Goal: Transaction & Acquisition: Purchase product/service

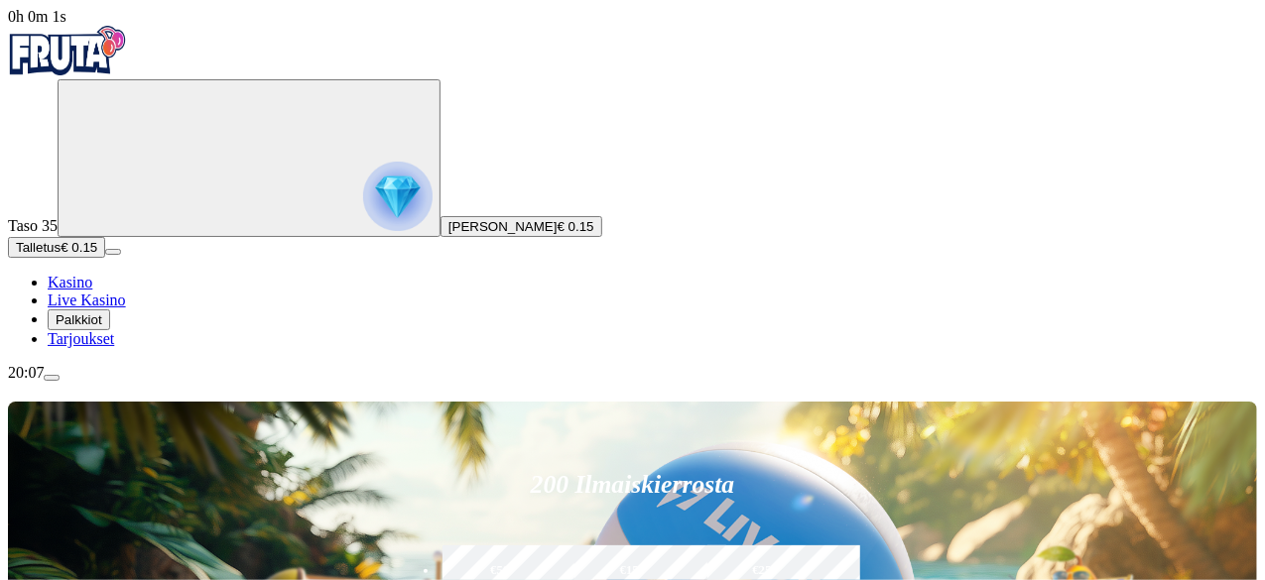
click at [105, 258] on button "Talletus € 0.15" at bounding box center [56, 247] width 97 height 21
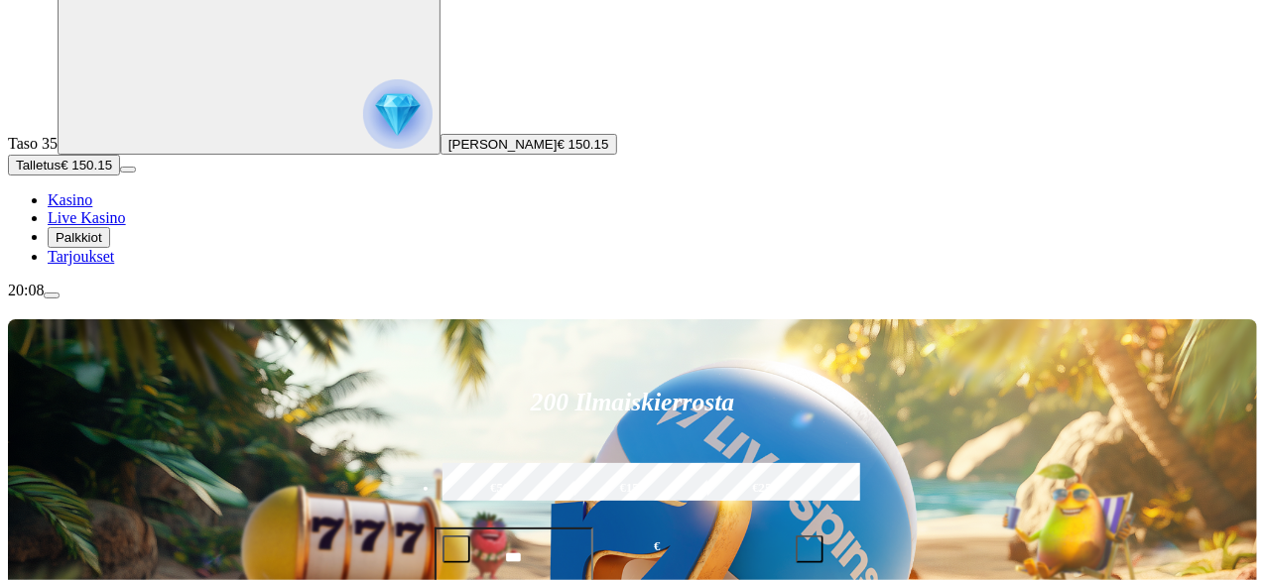
scroll to position [198, 0]
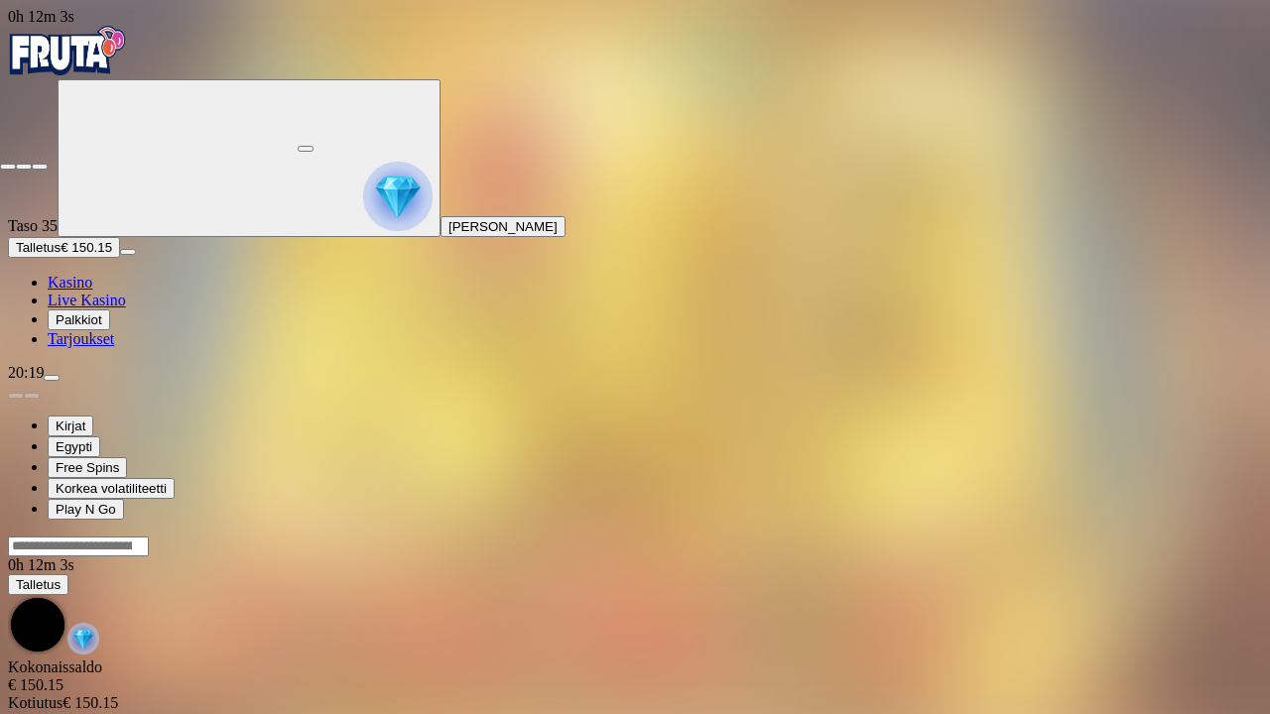
click at [40, 167] on span "fullscreen-exit icon" at bounding box center [40, 167] width 0 height 0
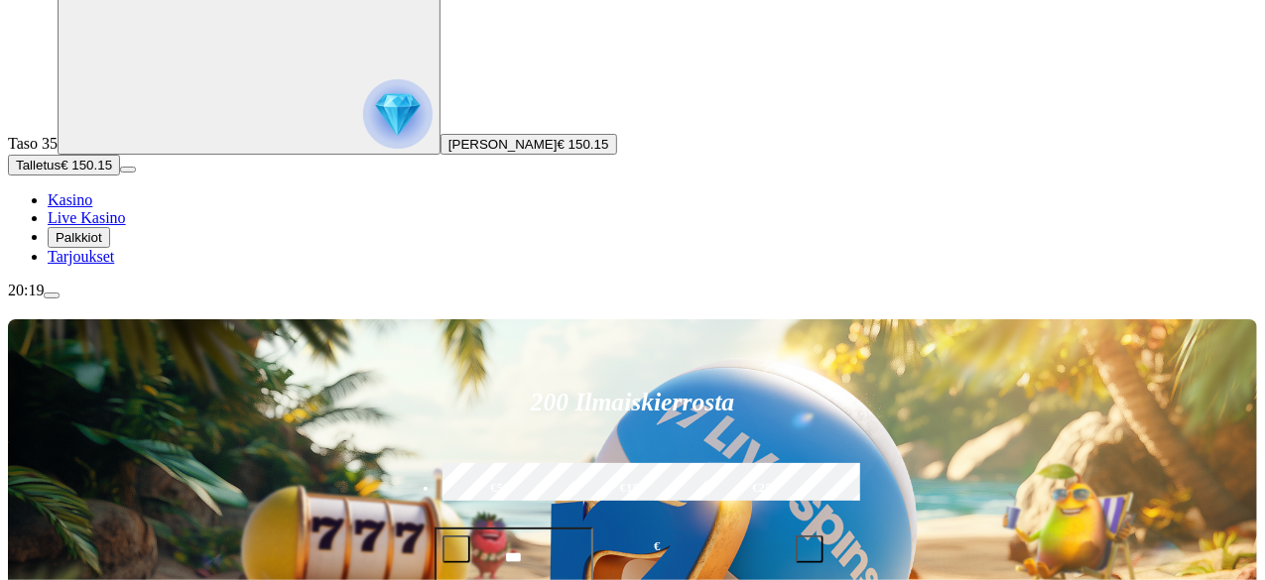
scroll to position [198, 0]
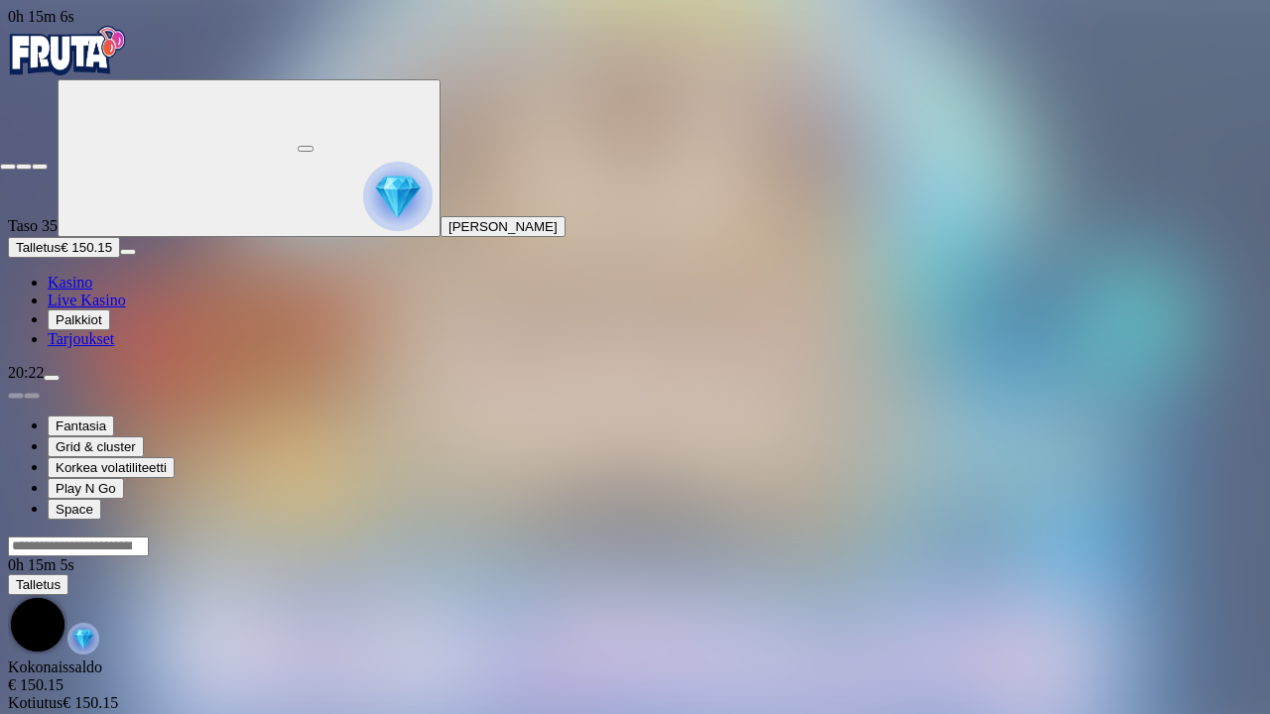
click at [40, 167] on span "fullscreen-exit icon" at bounding box center [40, 167] width 0 height 0
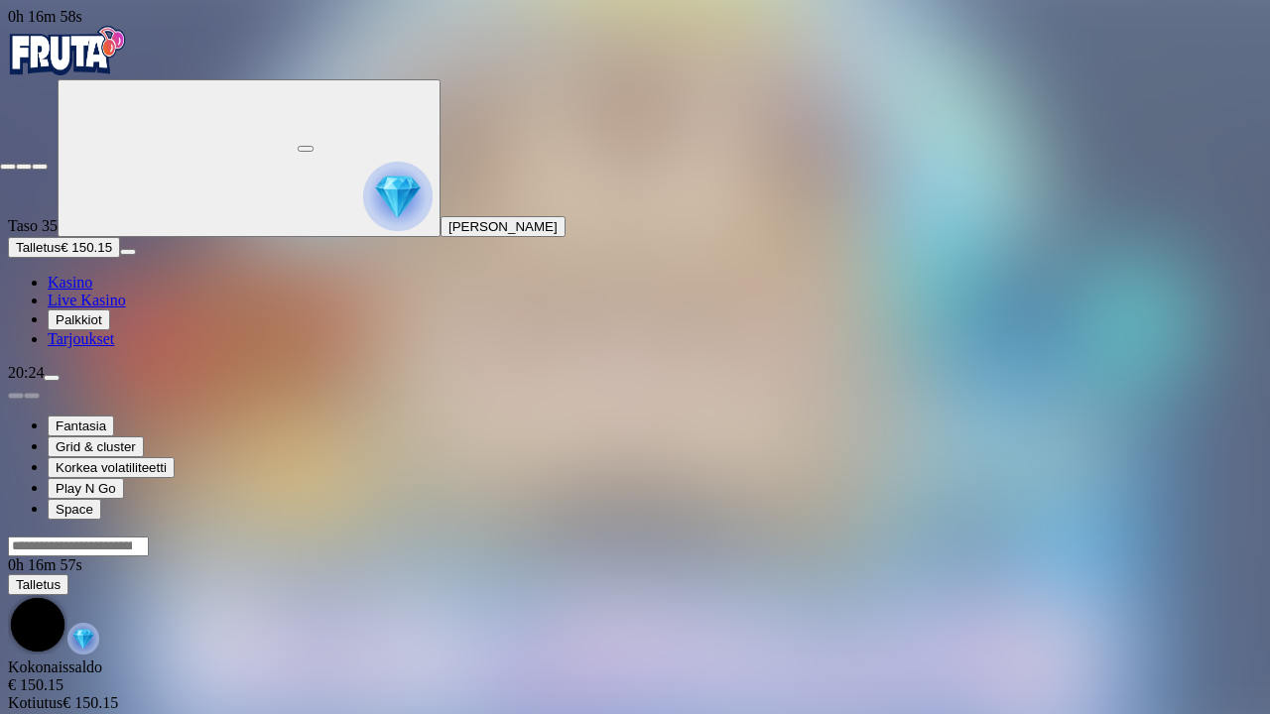
click at [48, 164] on button "button" at bounding box center [40, 167] width 16 height 6
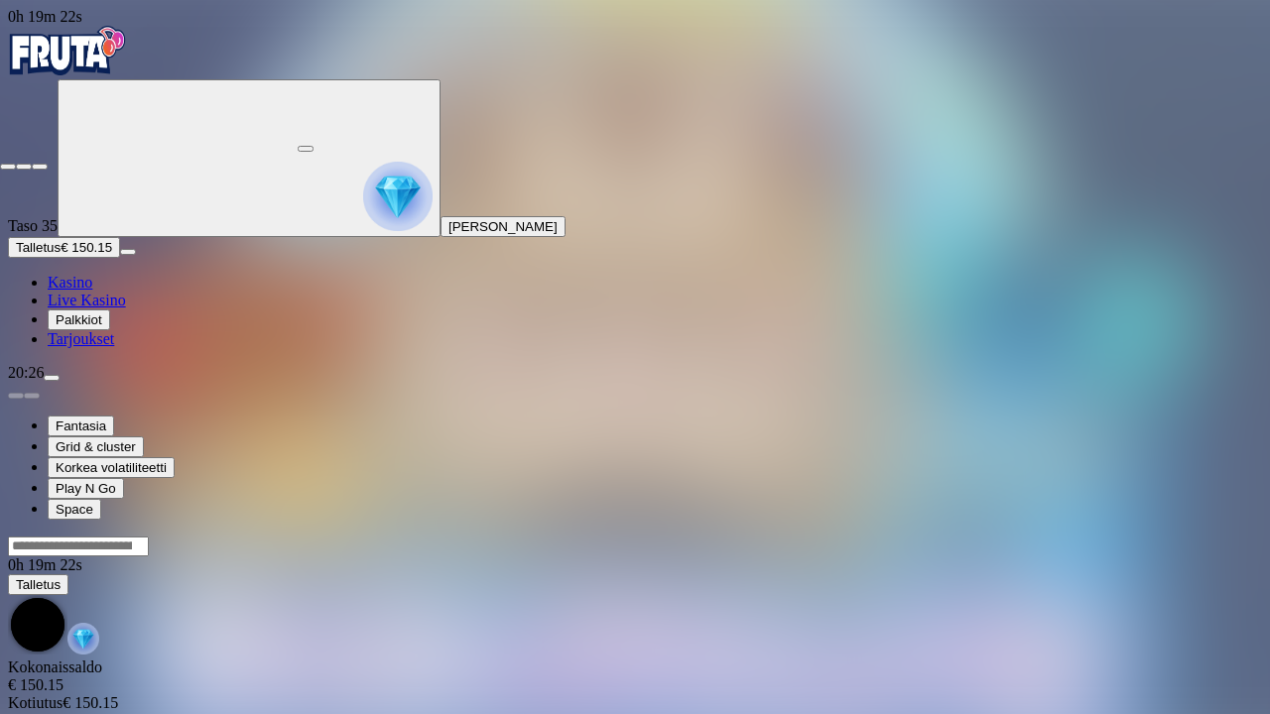
click at [40, 167] on span "fullscreen-exit icon" at bounding box center [40, 167] width 0 height 0
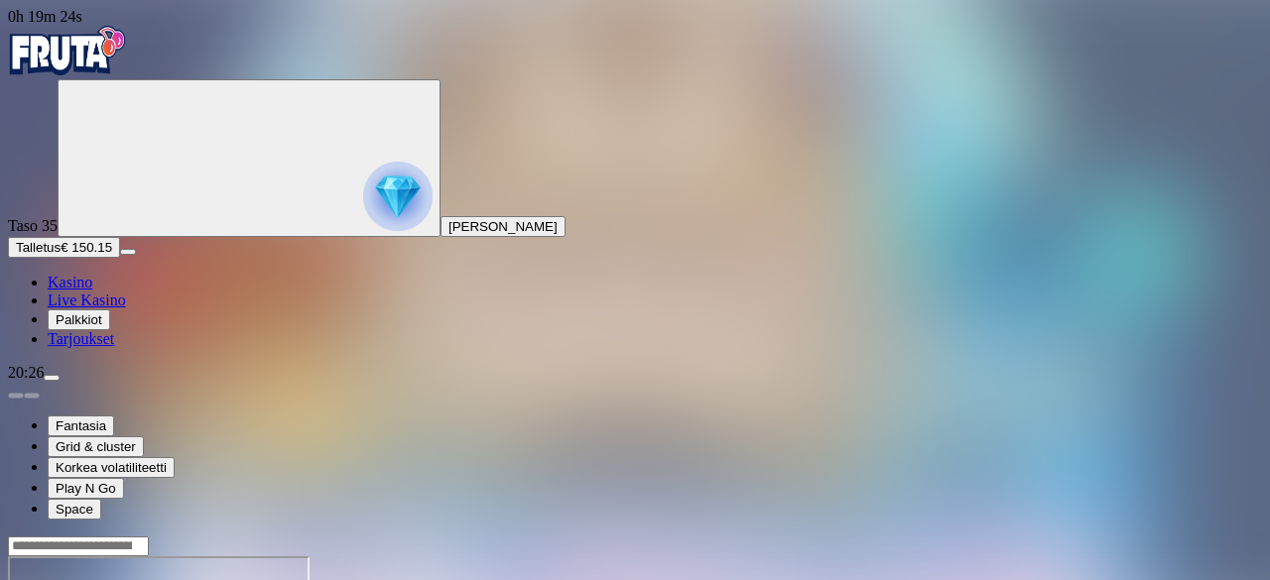
click at [120, 258] on button "Talletus € 150.15" at bounding box center [64, 247] width 112 height 21
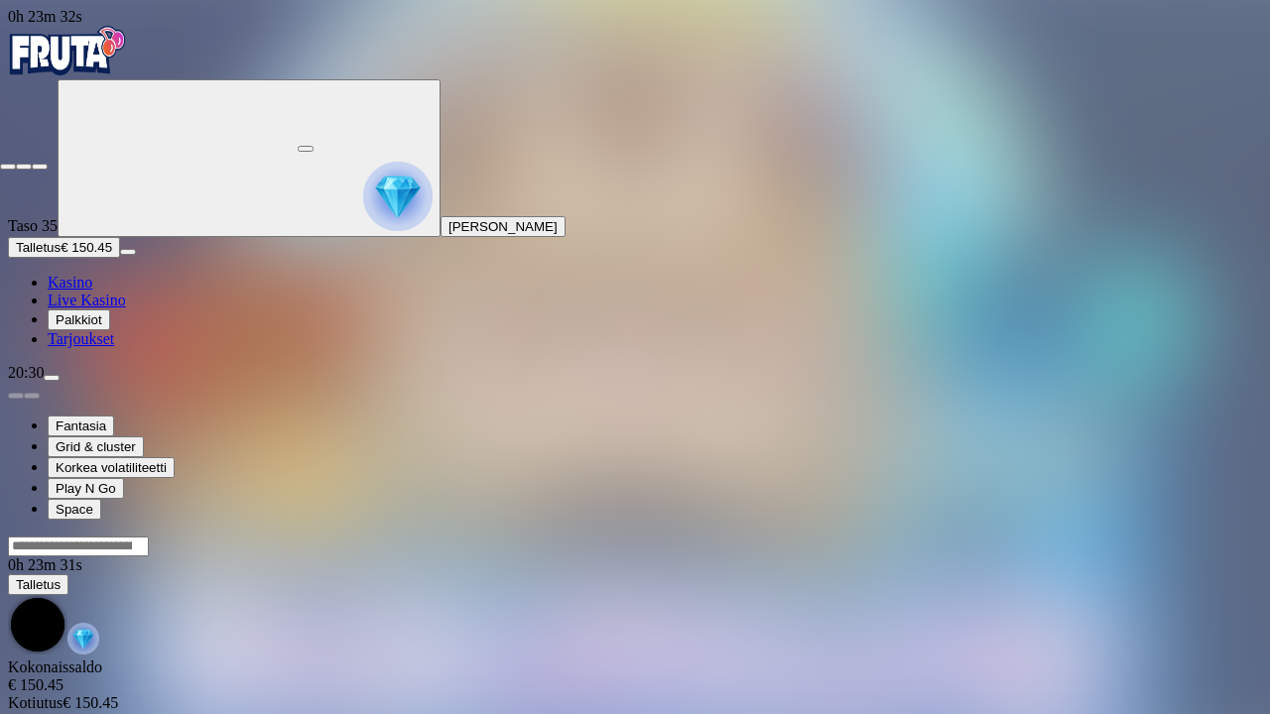
click at [40, 167] on span "fullscreen-exit icon" at bounding box center [40, 167] width 0 height 0
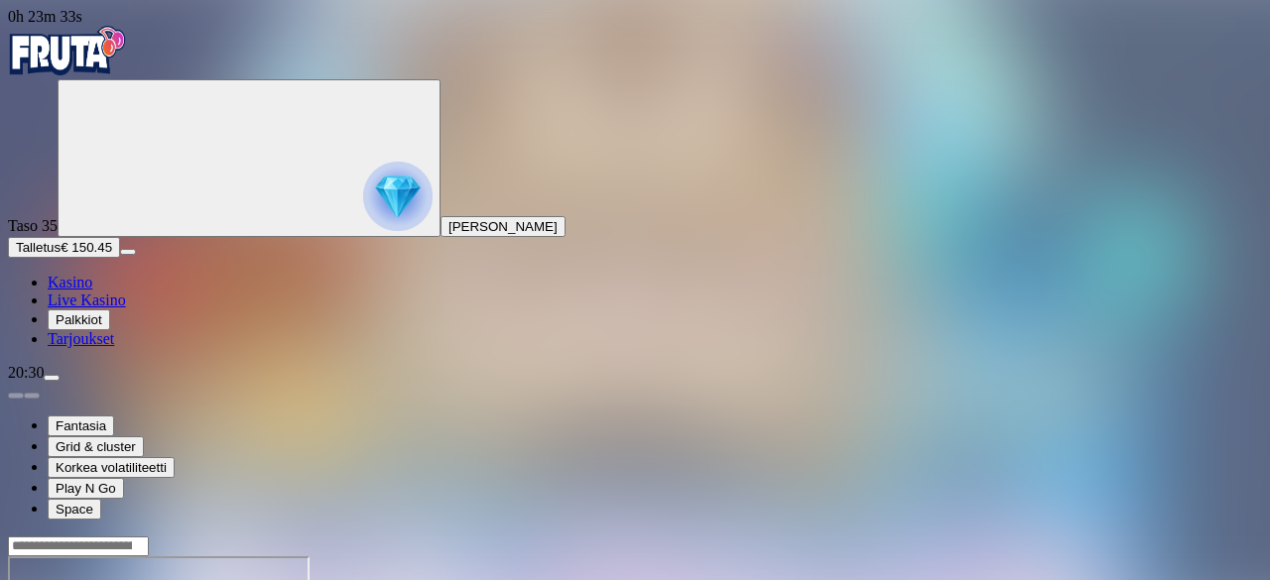
click at [107, 258] on button "Talletus € 150.45" at bounding box center [64, 247] width 112 height 21
drag, startPoint x: 1137, startPoint y: 179, endPoint x: 1139, endPoint y: 265, distance: 86.3
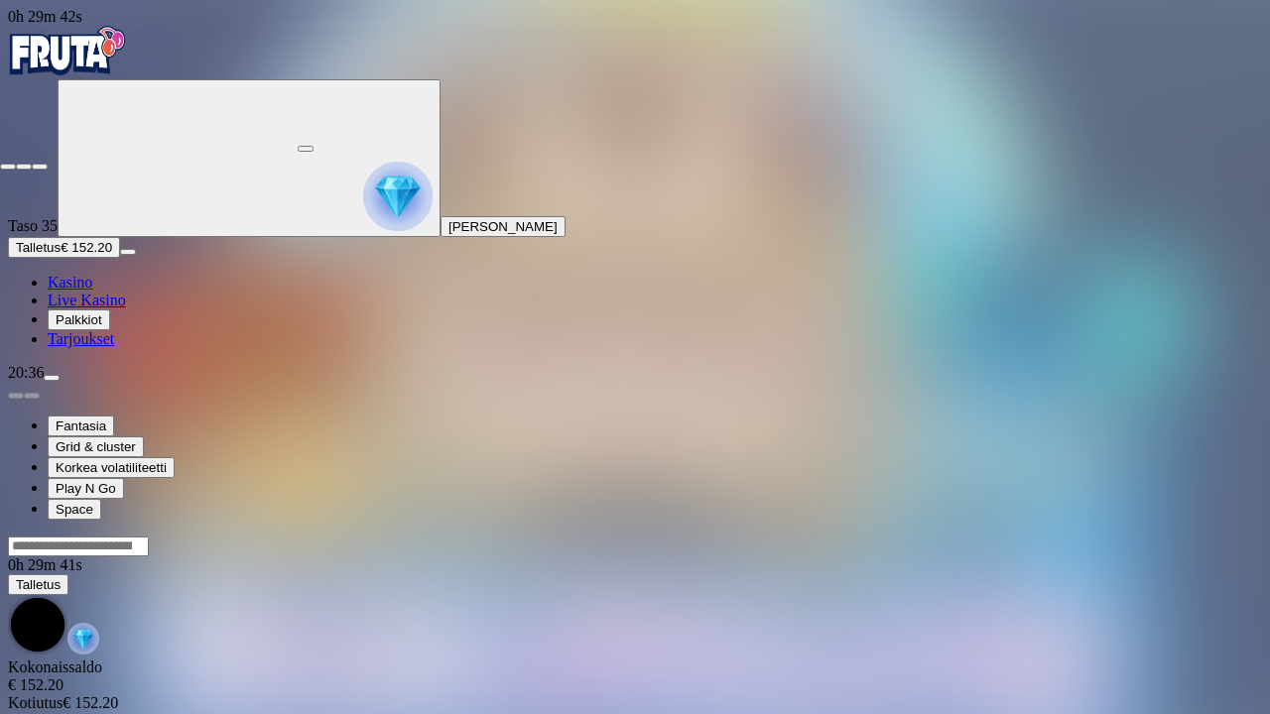
click at [40, 167] on span "fullscreen-exit icon" at bounding box center [40, 167] width 0 height 0
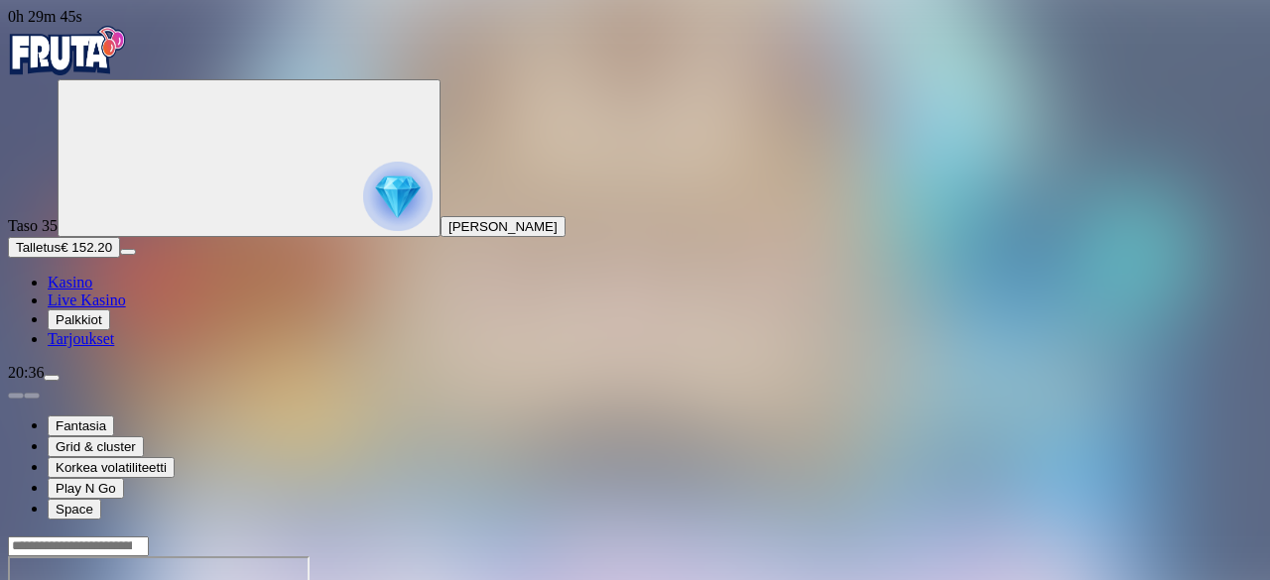
click at [61, 255] on span "Talletus" at bounding box center [38, 247] width 45 height 15
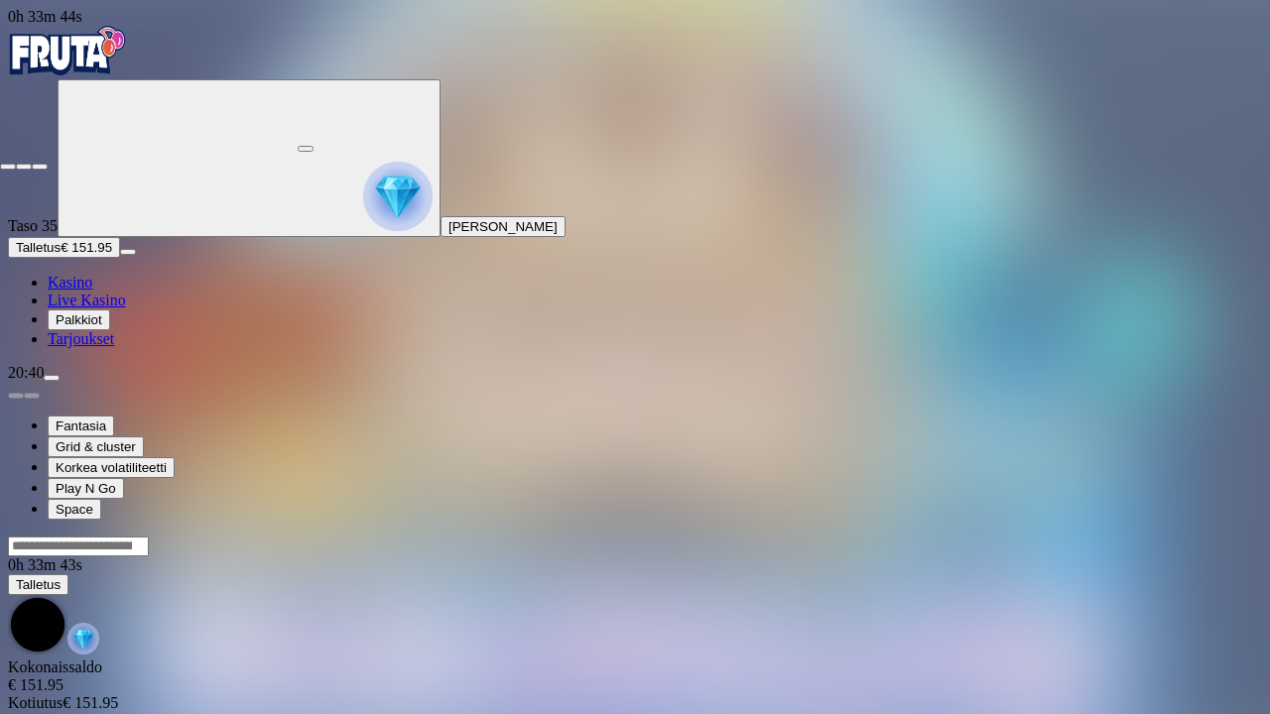
click at [40, 167] on span "fullscreen-exit icon" at bounding box center [40, 167] width 0 height 0
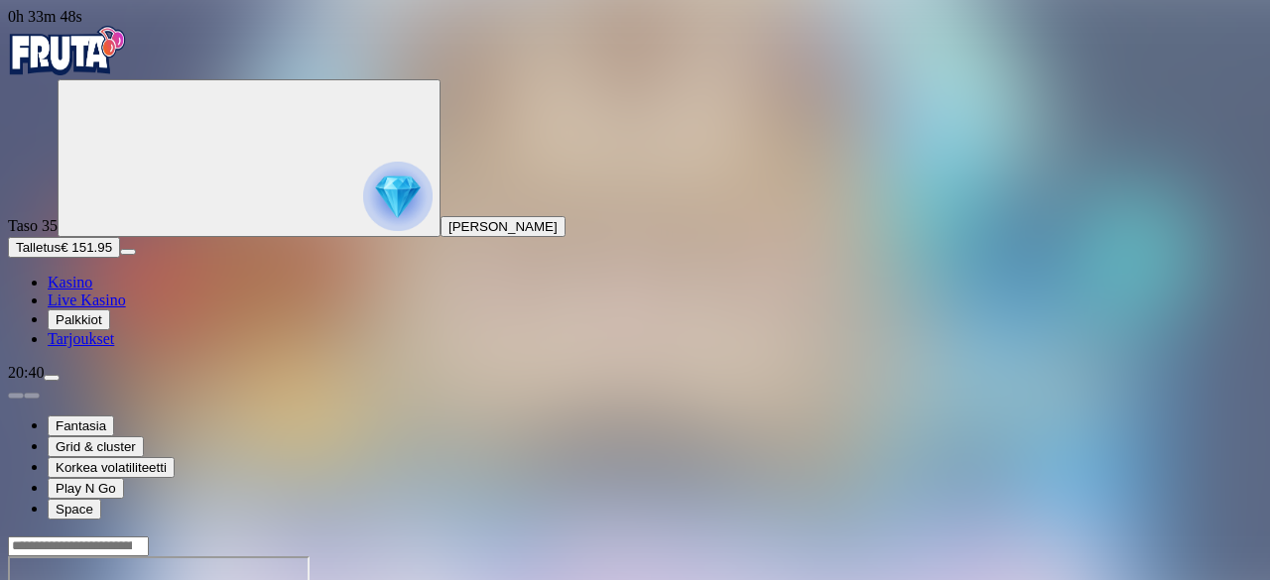
click at [120, 258] on button "Talletus € 151.95" at bounding box center [64, 247] width 112 height 21
type input "***"
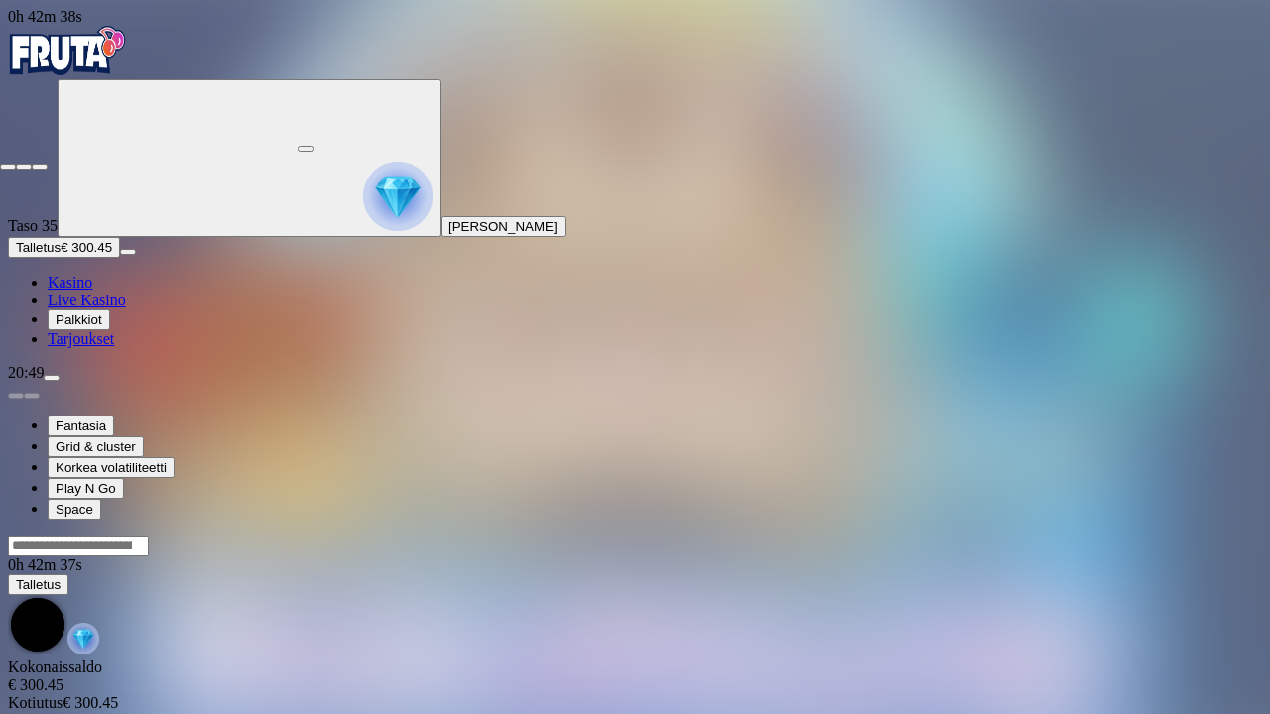
click at [48, 164] on button "button" at bounding box center [40, 167] width 16 height 6
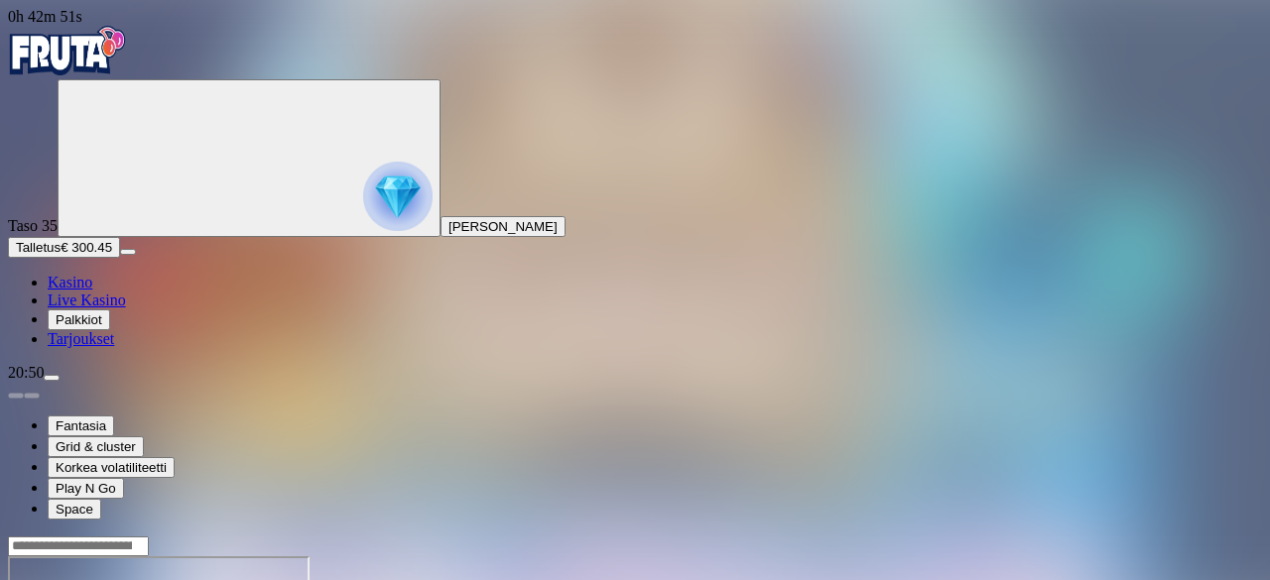
click at [74, 258] on button "Talletus € 300.45" at bounding box center [64, 247] width 112 height 21
type input "***"
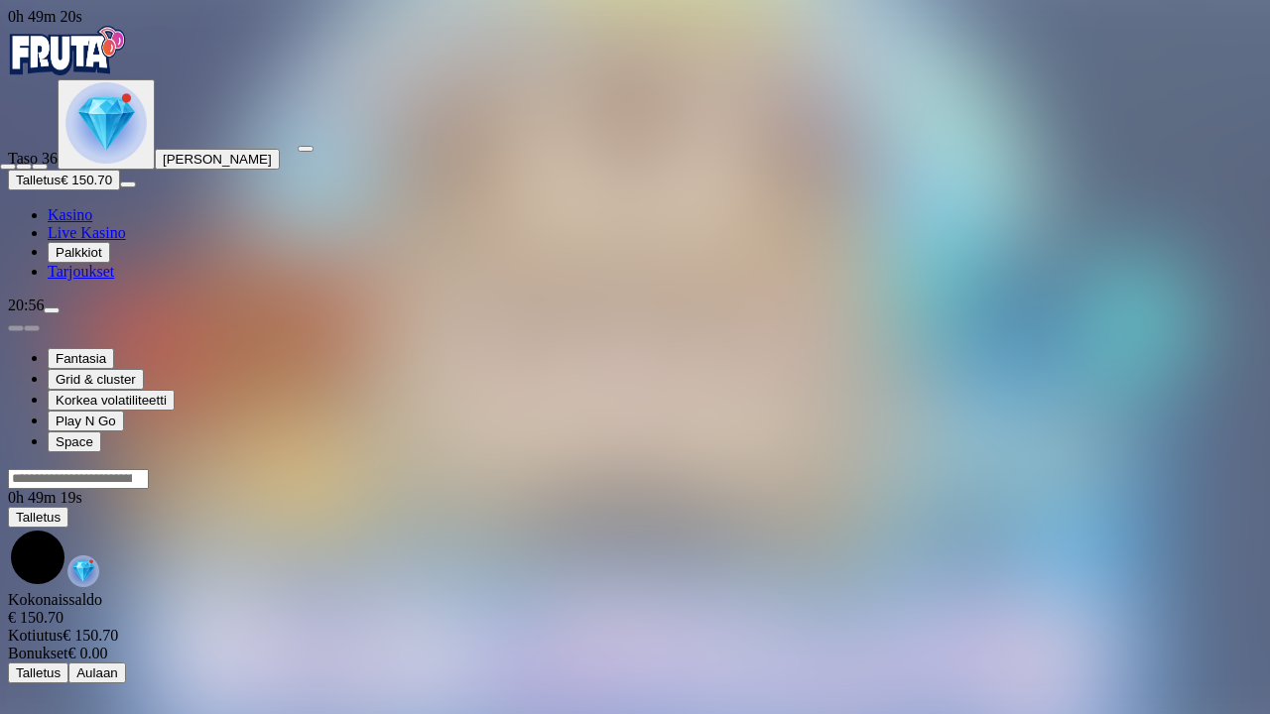
click at [40, 167] on span "fullscreen-exit icon" at bounding box center [40, 167] width 0 height 0
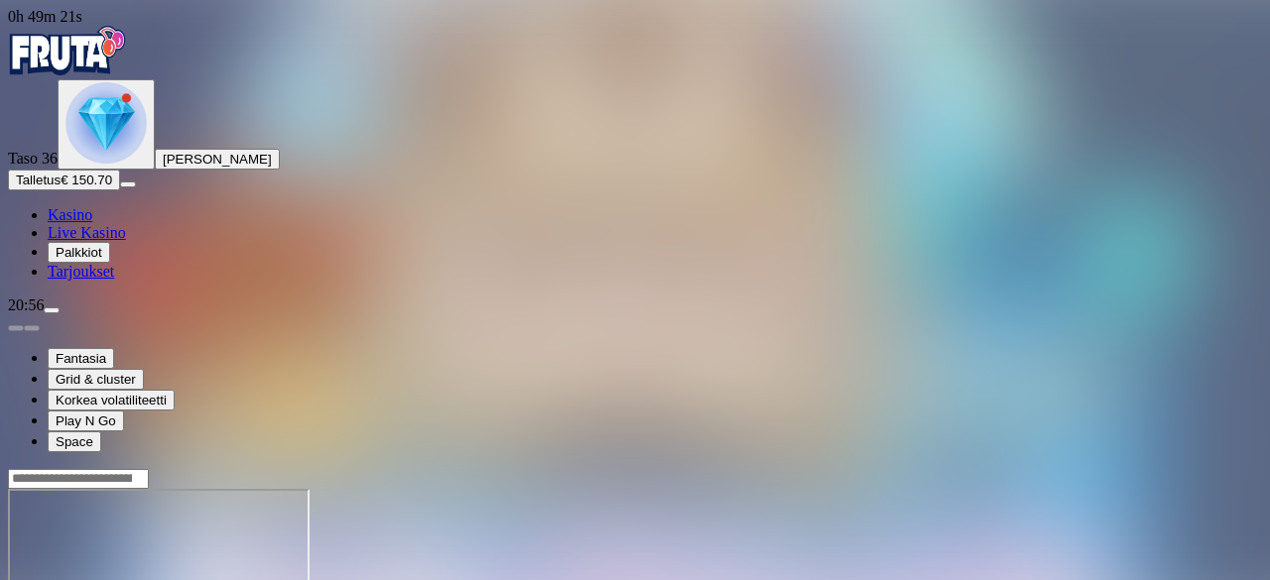
click at [112, 164] on img "Primary" at bounding box center [105, 122] width 81 height 81
click at [173, 315] on div "20:56" at bounding box center [635, 306] width 1254 height 18
click at [52, 311] on span "menu icon" at bounding box center [52, 311] width 0 height 0
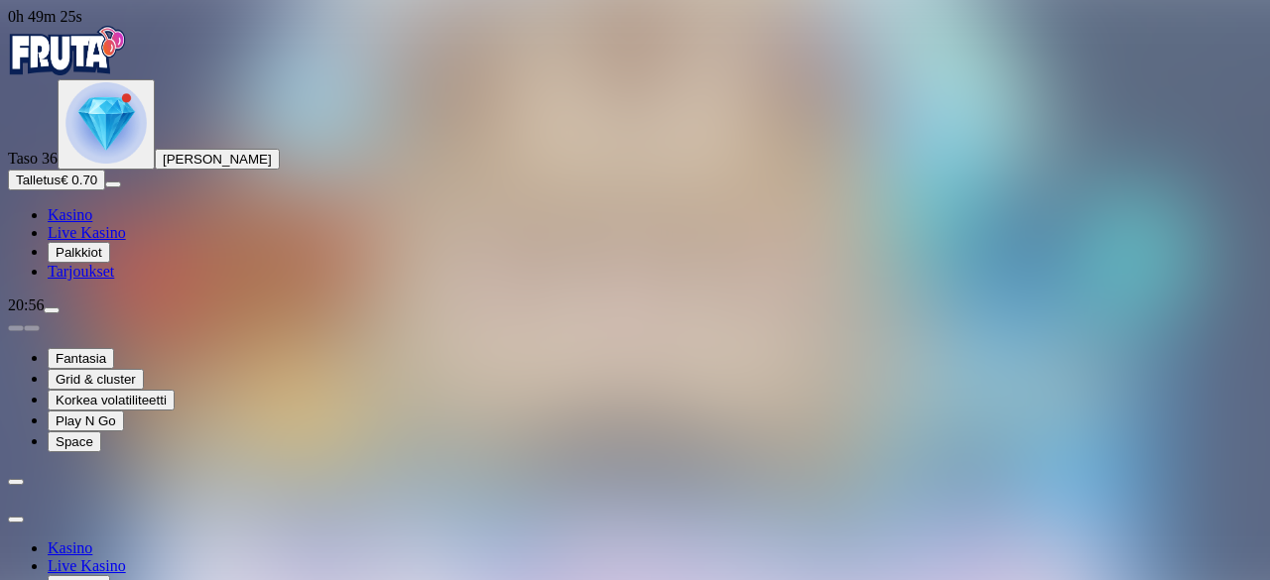
scroll to position [122, 0]
